Goal: Find specific fact: Find contact information

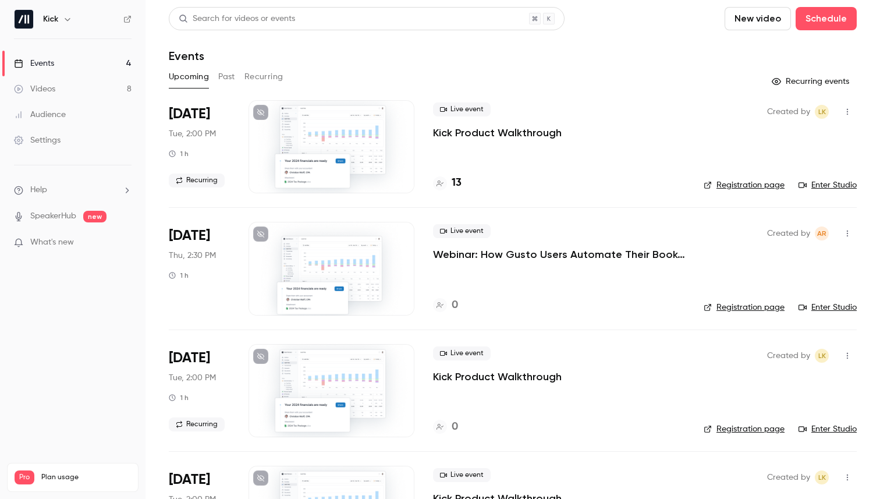
click at [222, 76] on button "Past" at bounding box center [226, 77] width 17 height 19
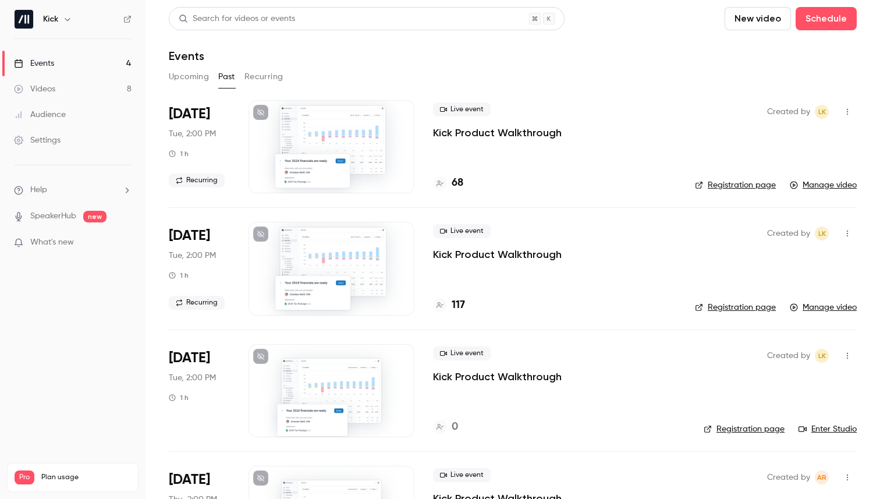
click at [457, 183] on h4 "68" at bounding box center [458, 183] width 12 height 16
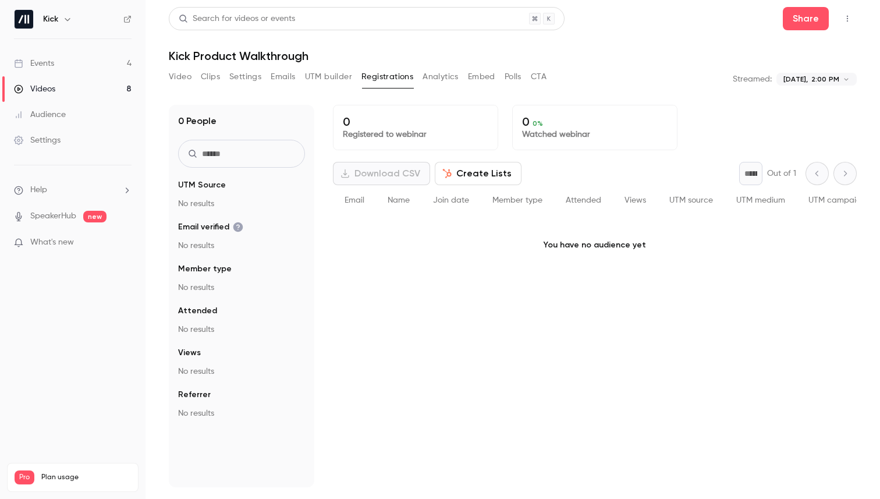
click at [271, 18] on div "Search for videos or events" at bounding box center [237, 19] width 116 height 12
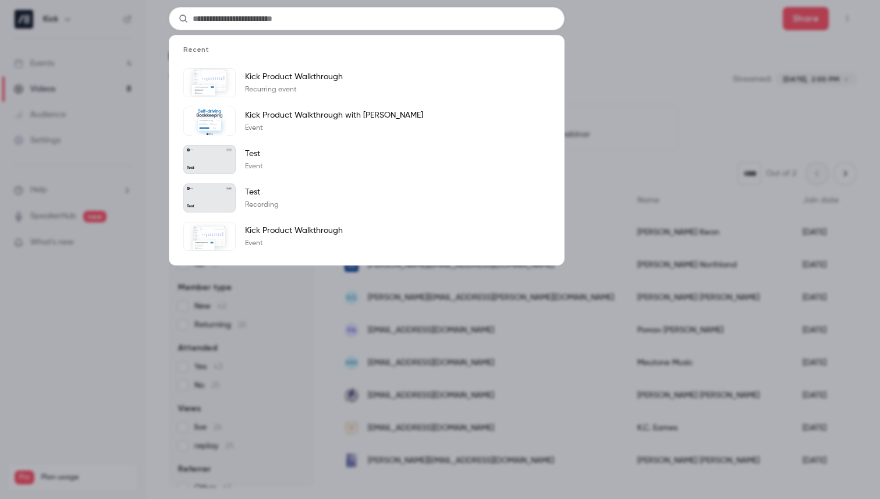
click at [645, 52] on div "Recent Kick Product Walkthrough Recurring event Kick Product Walkthrough with […" at bounding box center [440, 249] width 880 height 499
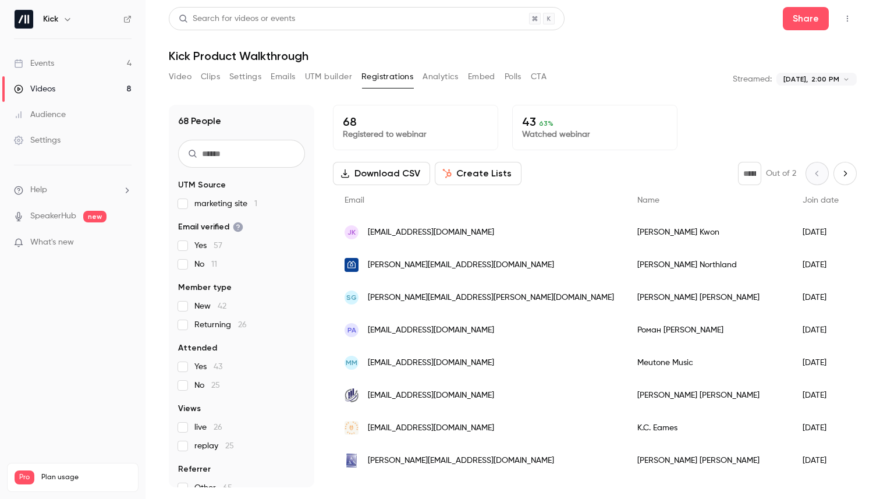
click at [250, 159] on input "text" at bounding box center [241, 154] width 127 height 28
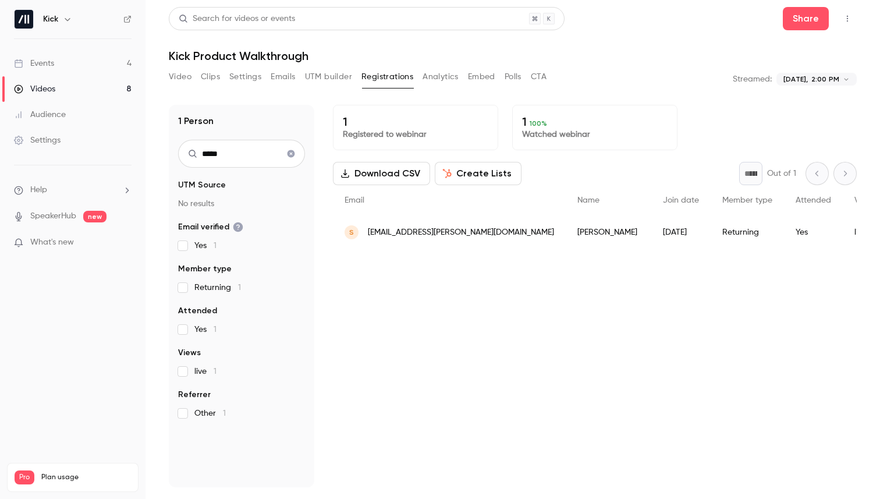
type input "*****"
drag, startPoint x: 460, startPoint y: 236, endPoint x: 357, endPoint y: 229, distance: 103.8
click at [357, 229] on div "S [PERSON_NAME][EMAIL_ADDRESS][DOMAIN_NAME]" at bounding box center [449, 232] width 233 height 33
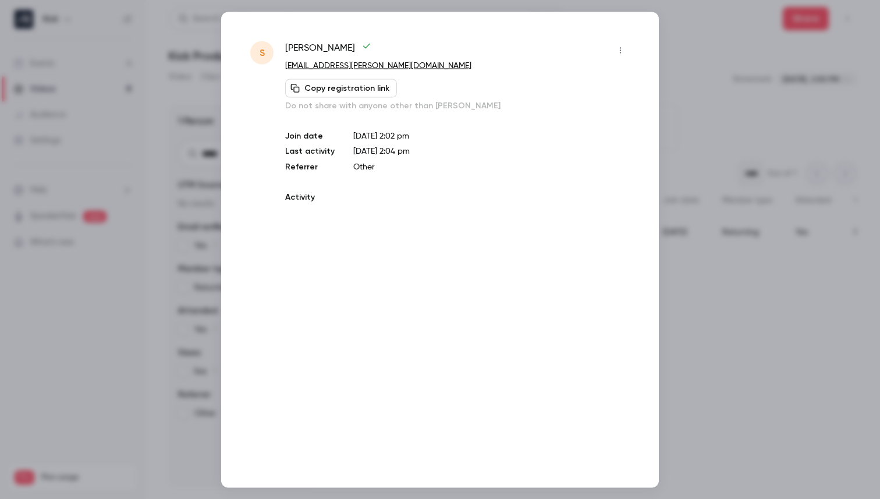
copy div "[EMAIL_ADDRESS][PERSON_NAME][DOMAIN_NAME]"
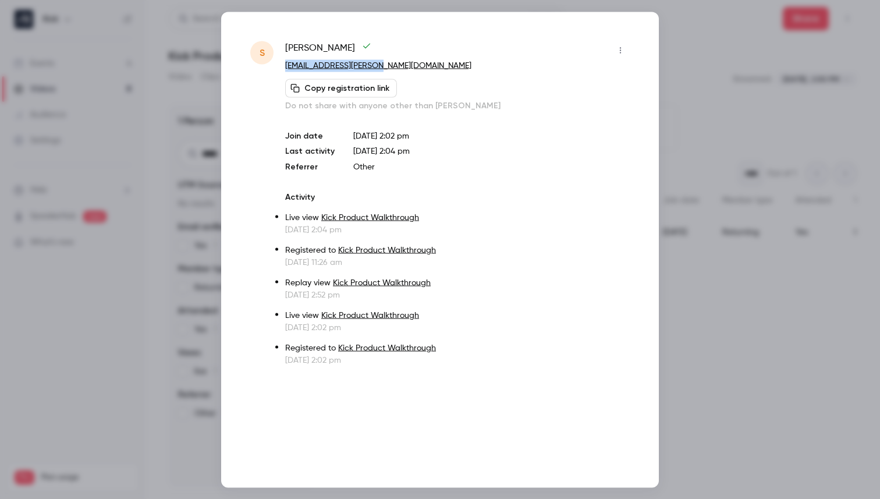
drag, startPoint x: 383, startPoint y: 63, endPoint x: 286, endPoint y: 63, distance: 96.6
click at [286, 63] on p "[EMAIL_ADDRESS][PERSON_NAME][DOMAIN_NAME]" at bounding box center [457, 65] width 345 height 12
copy link "[EMAIL_ADDRESS][PERSON_NAME][DOMAIN_NAME]"
click at [765, 201] on div at bounding box center [440, 249] width 880 height 499
